Goal: Transaction & Acquisition: Subscribe to service/newsletter

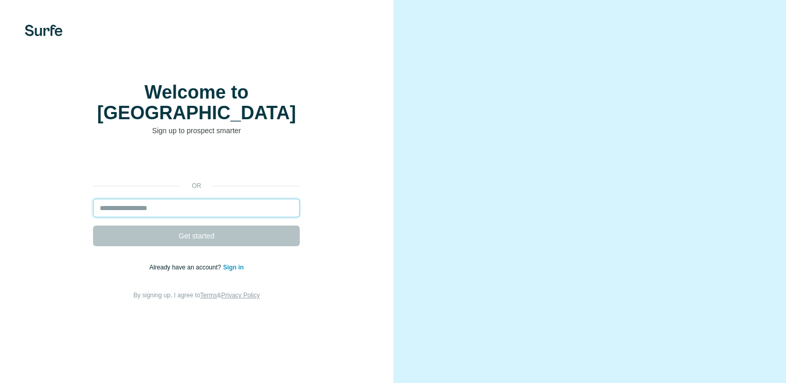
click at [233, 217] on input "email" at bounding box center [196, 208] width 207 height 19
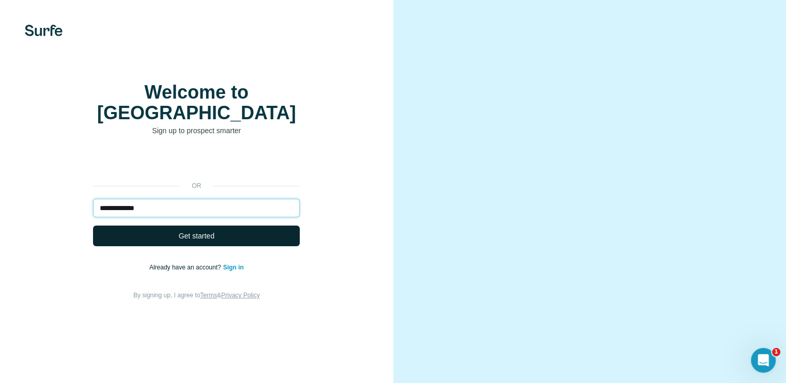
type input "**********"
click at [224, 246] on button "Get started" at bounding box center [196, 236] width 207 height 21
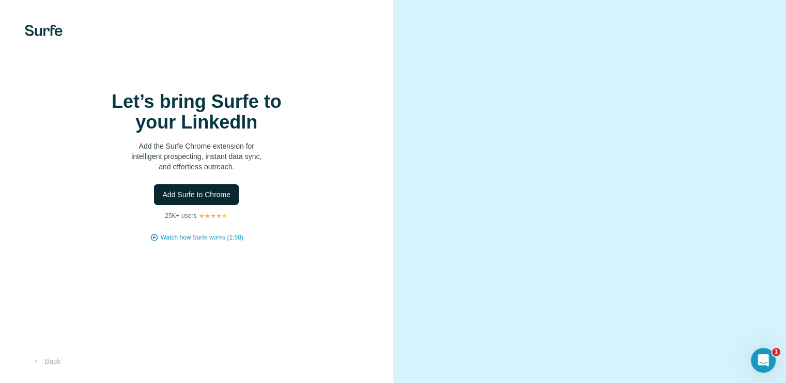
click at [222, 200] on span "Add Surfe to Chrome" at bounding box center [196, 195] width 68 height 10
